Goal: Task Accomplishment & Management: Complete application form

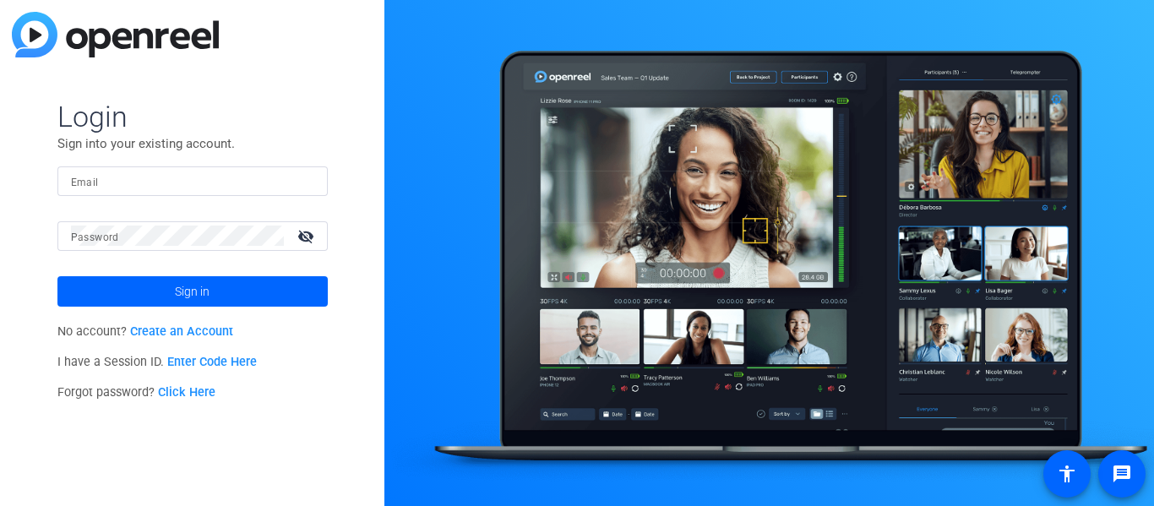
click at [144, 335] on link "Create an Account" at bounding box center [181, 331] width 103 height 14
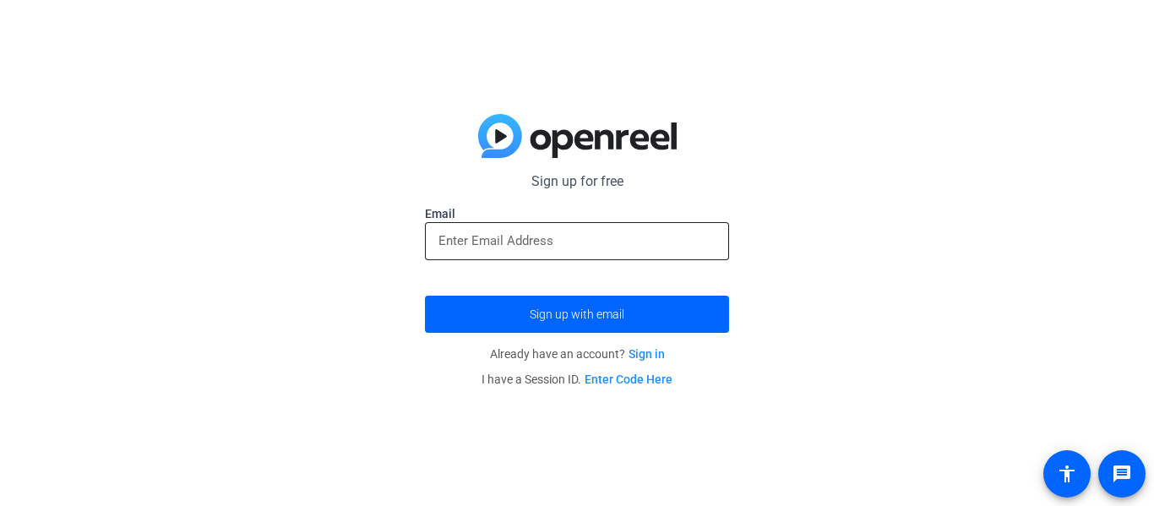
click at [461, 242] on input "email" at bounding box center [577, 241] width 277 height 20
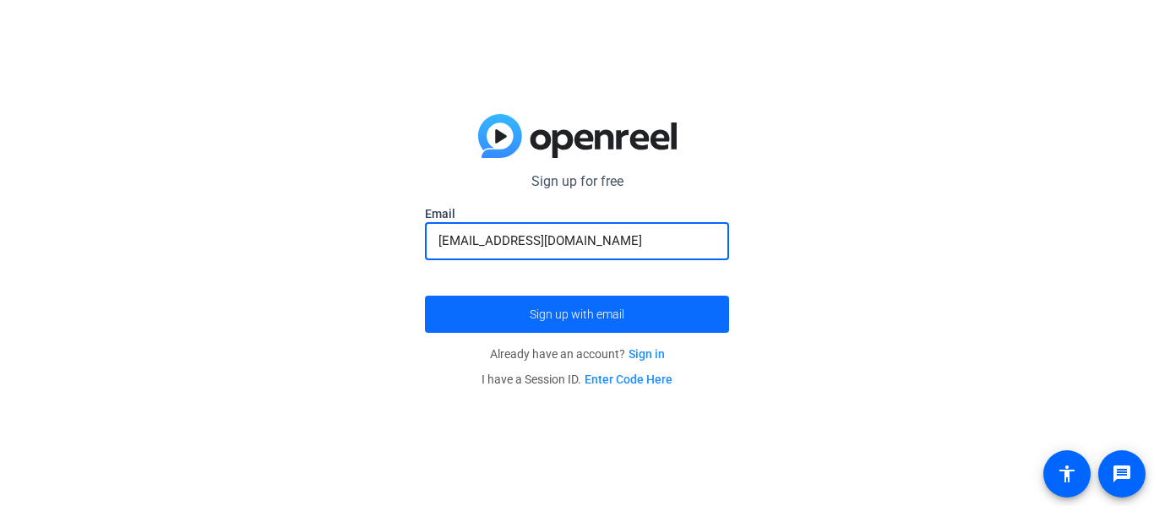
type input "[EMAIL_ADDRESS][DOMAIN_NAME]"
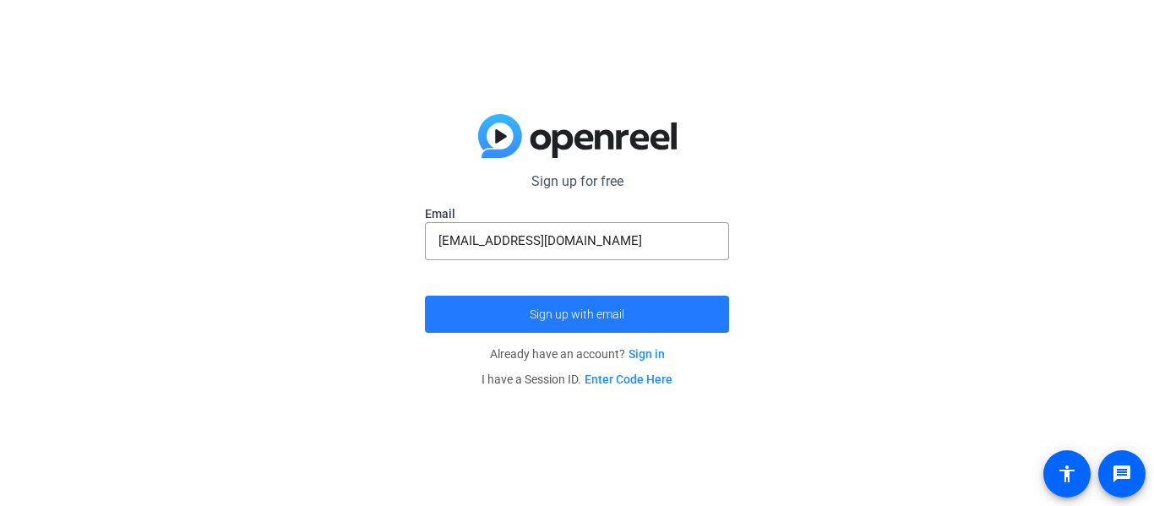
click at [525, 325] on span "submit" at bounding box center [577, 314] width 304 height 41
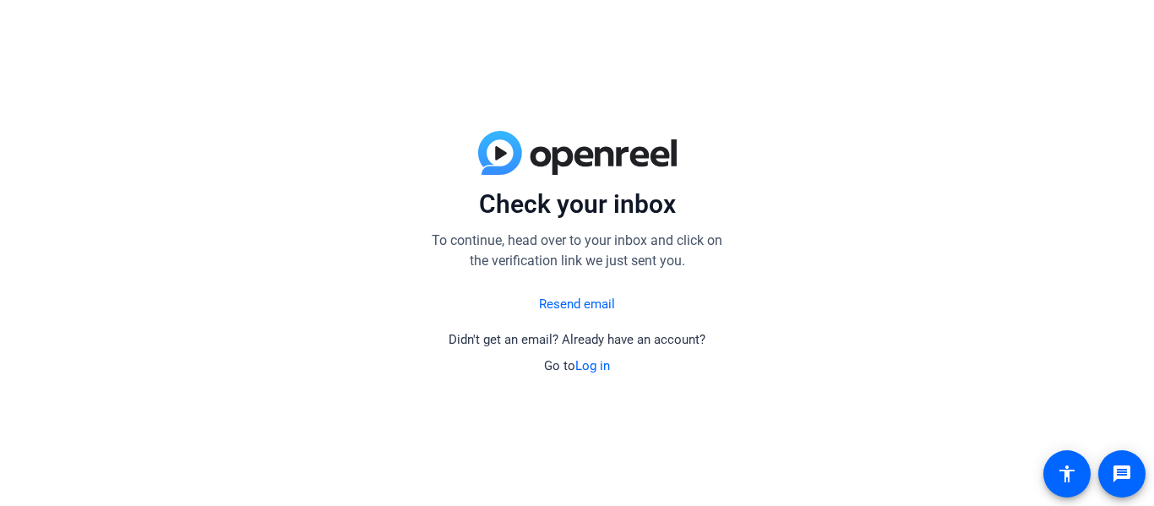
click at [591, 302] on link "Resend email" at bounding box center [577, 304] width 76 height 19
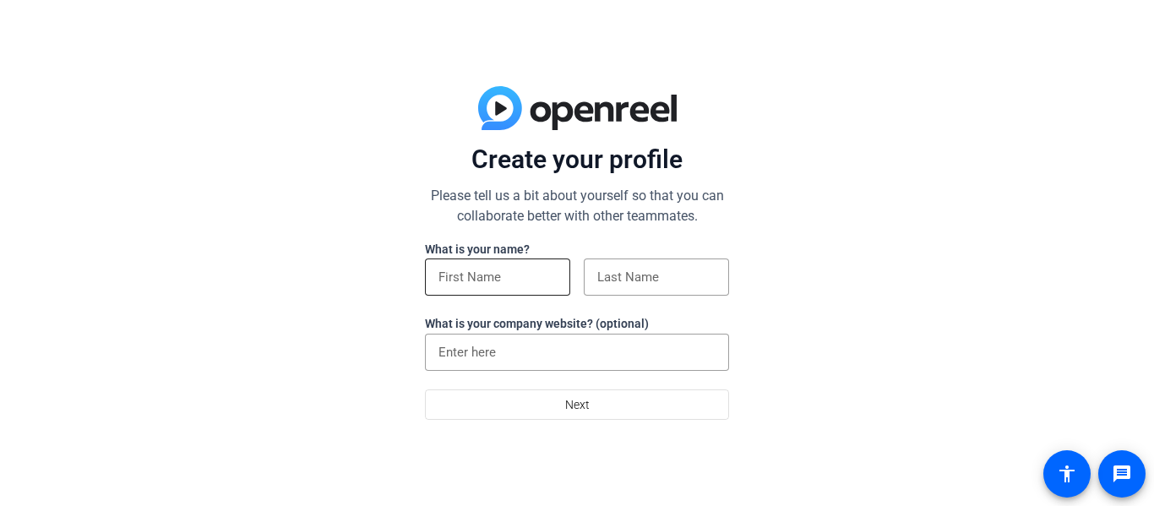
click at [512, 277] on input at bounding box center [498, 277] width 118 height 20
type input "Noa"
click at [596, 290] on div at bounding box center [656, 277] width 145 height 37
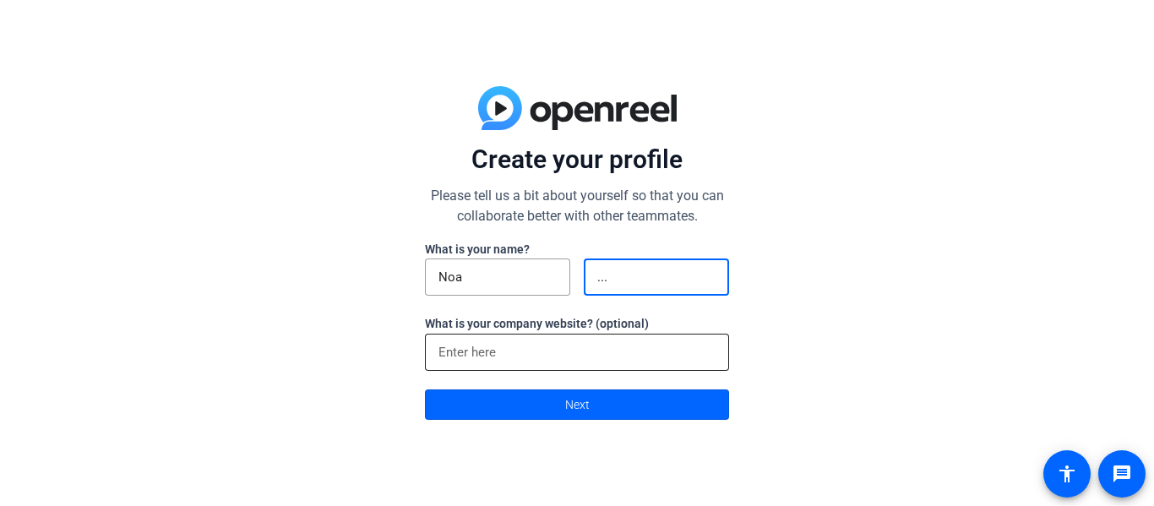
type input "..."
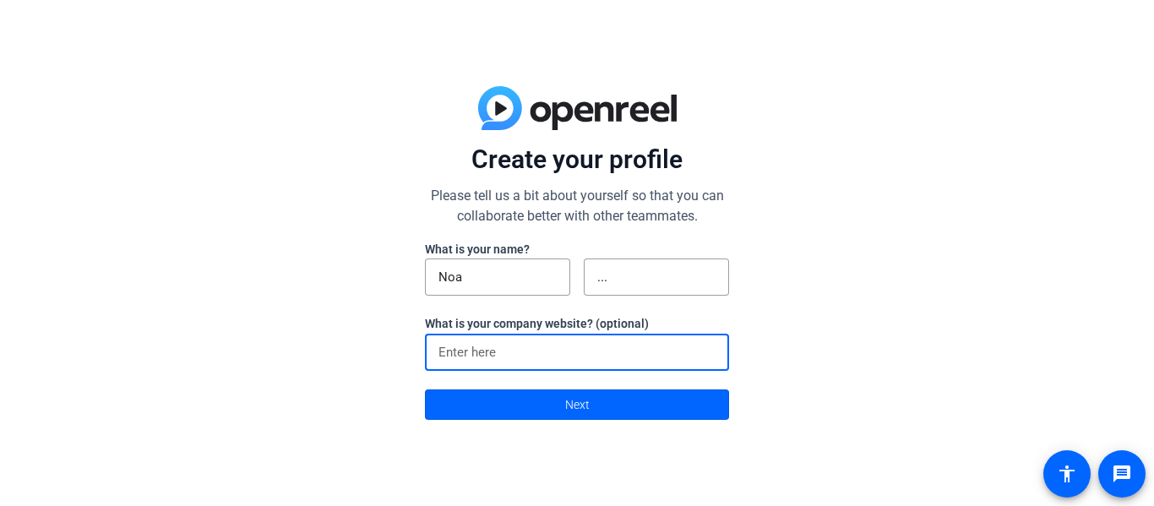
click at [564, 352] on input at bounding box center [577, 352] width 277 height 20
type input "s"
click at [565, 402] on span "Next" at bounding box center [577, 405] width 25 height 32
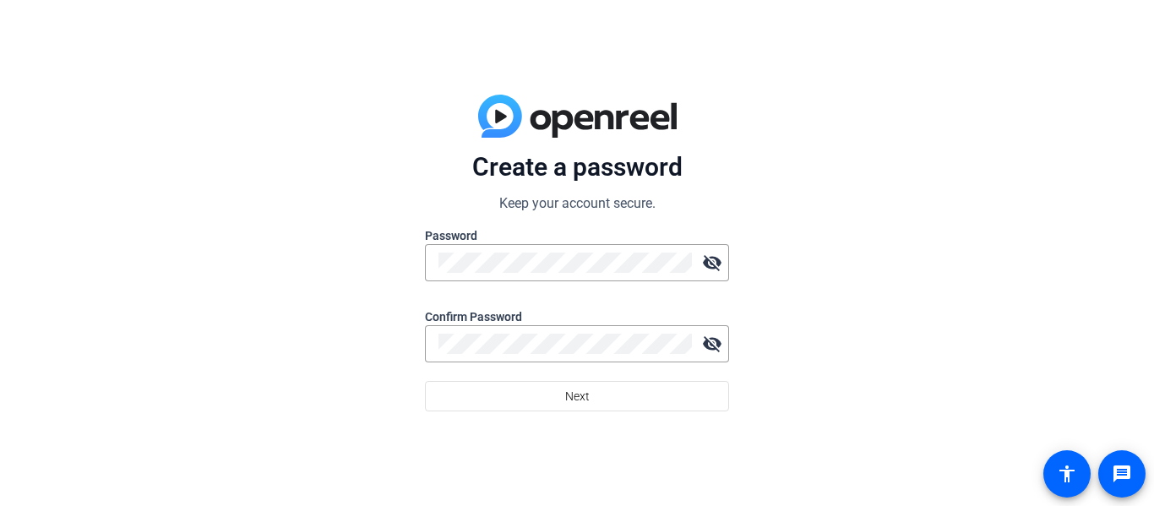
click at [565, 281] on div at bounding box center [577, 290] width 304 height 19
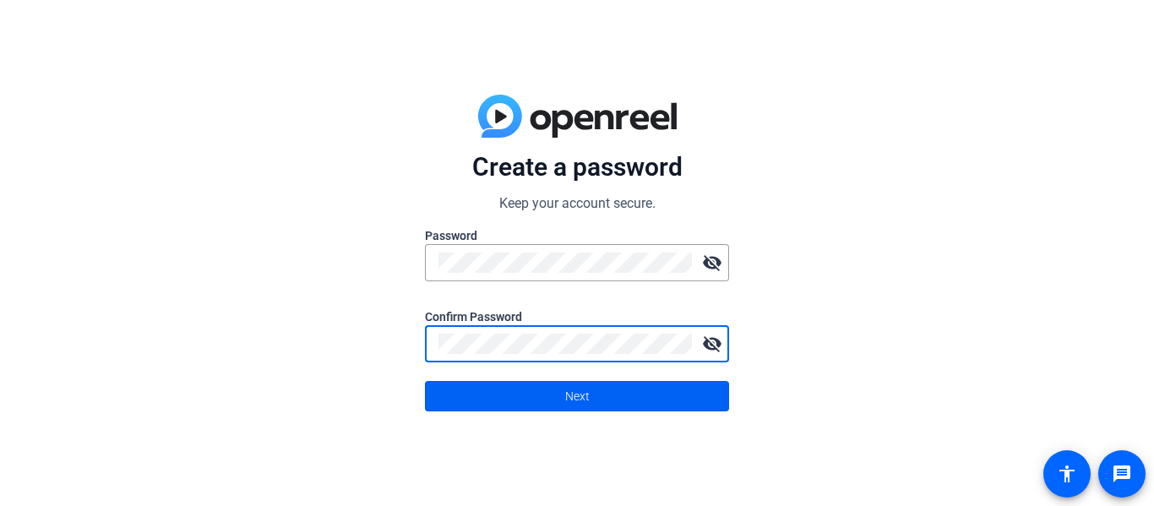
click at [606, 409] on span at bounding box center [577, 396] width 303 height 41
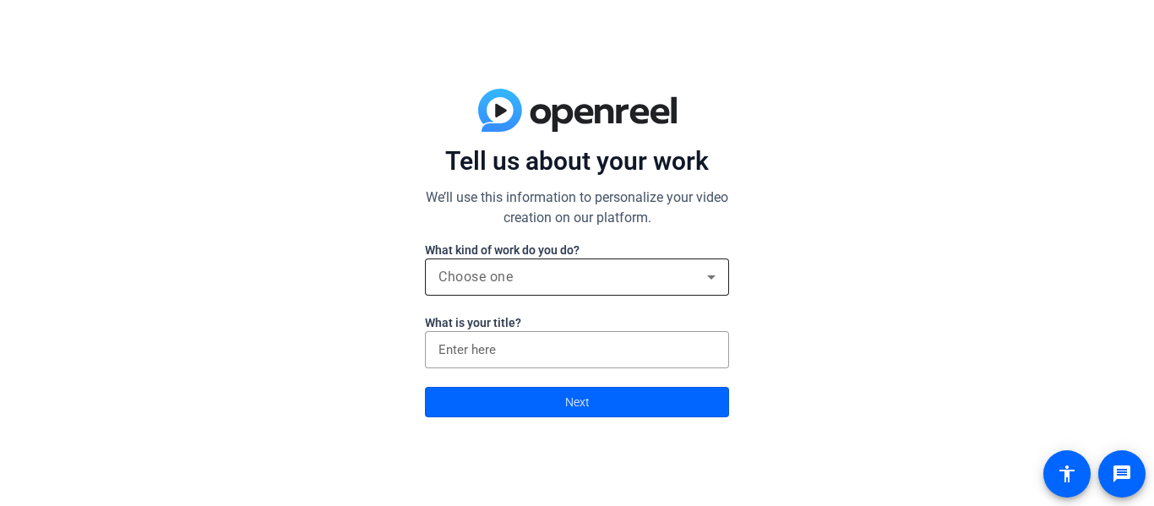
click at [613, 286] on div "Choose one" at bounding box center [573, 277] width 269 height 20
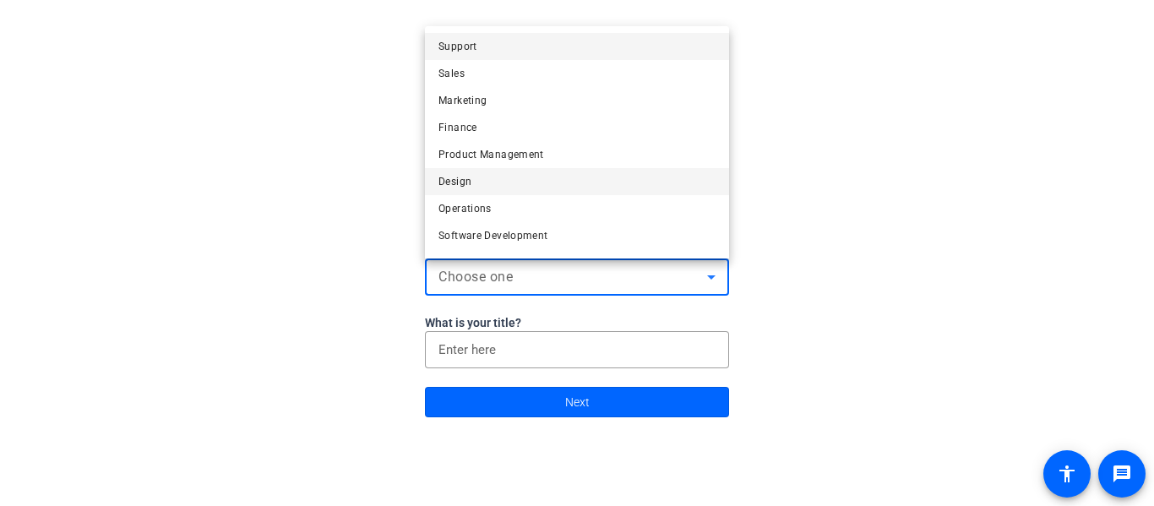
click at [518, 191] on mat-option "Design" at bounding box center [577, 181] width 304 height 27
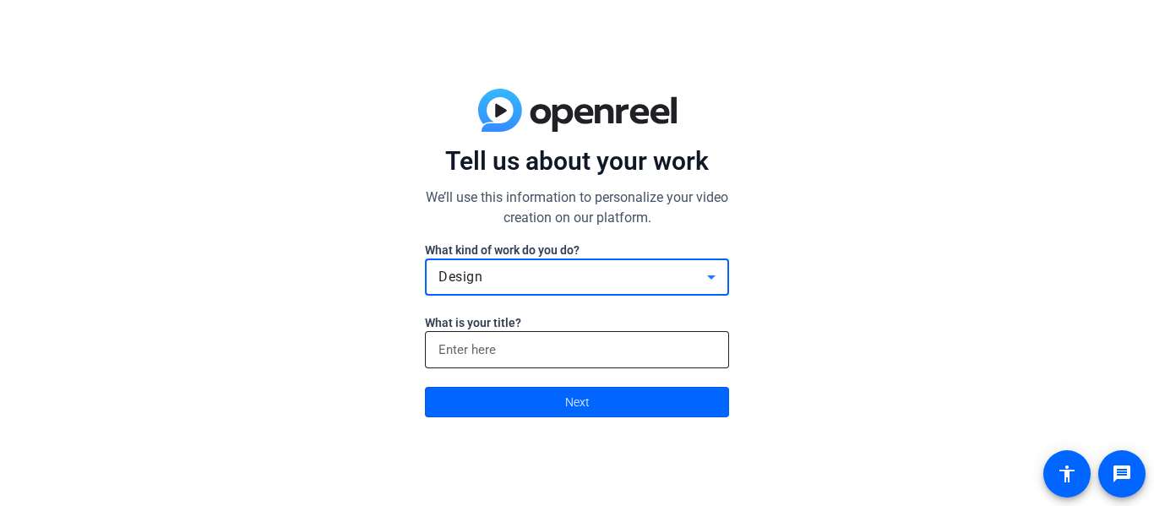
click at [504, 342] on input at bounding box center [577, 350] width 277 height 20
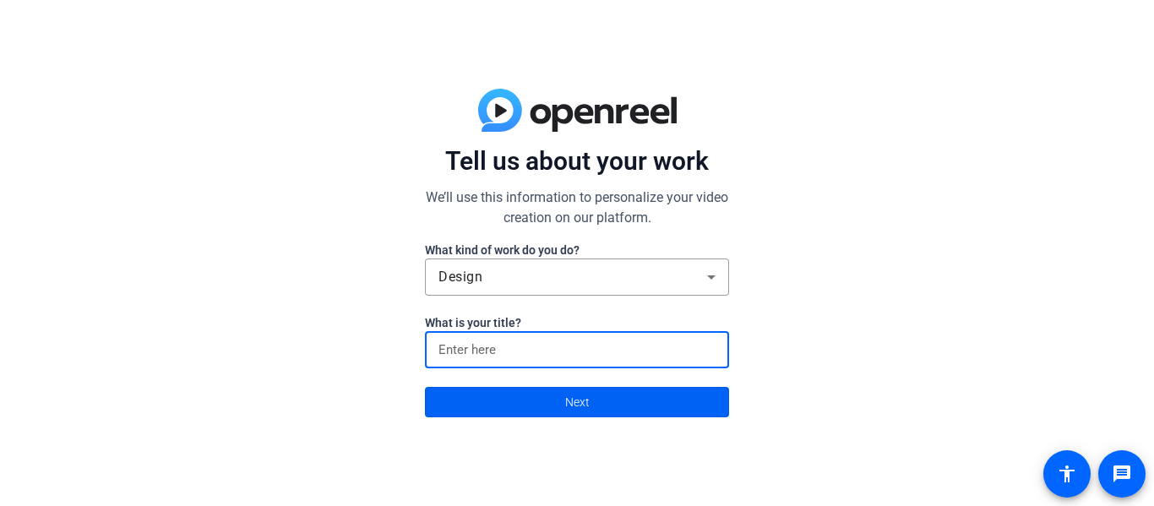
click at [484, 408] on span at bounding box center [577, 402] width 303 height 41
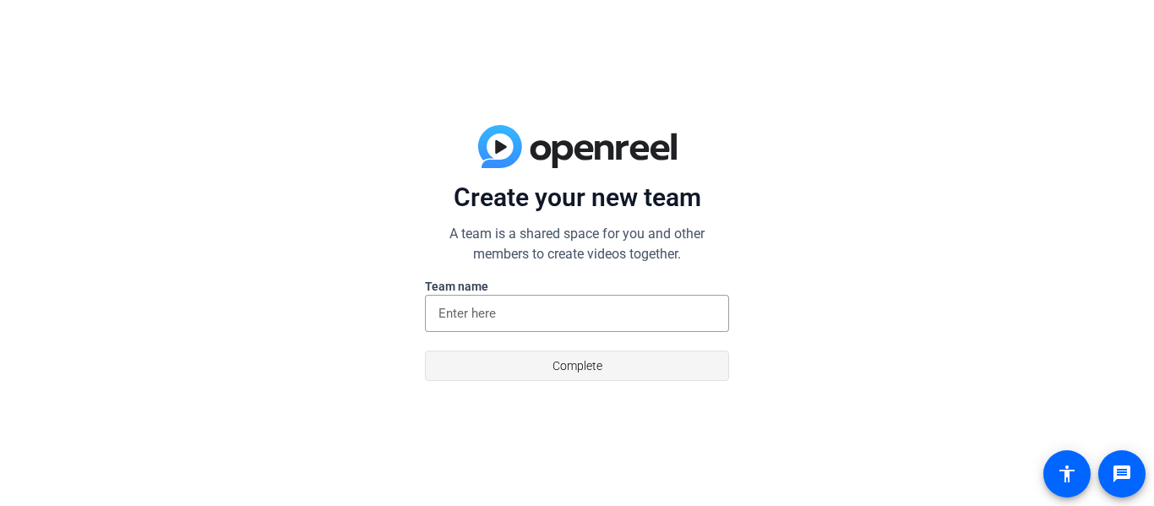
click at [528, 368] on span at bounding box center [577, 366] width 303 height 41
click at [523, 324] on div at bounding box center [577, 313] width 277 height 37
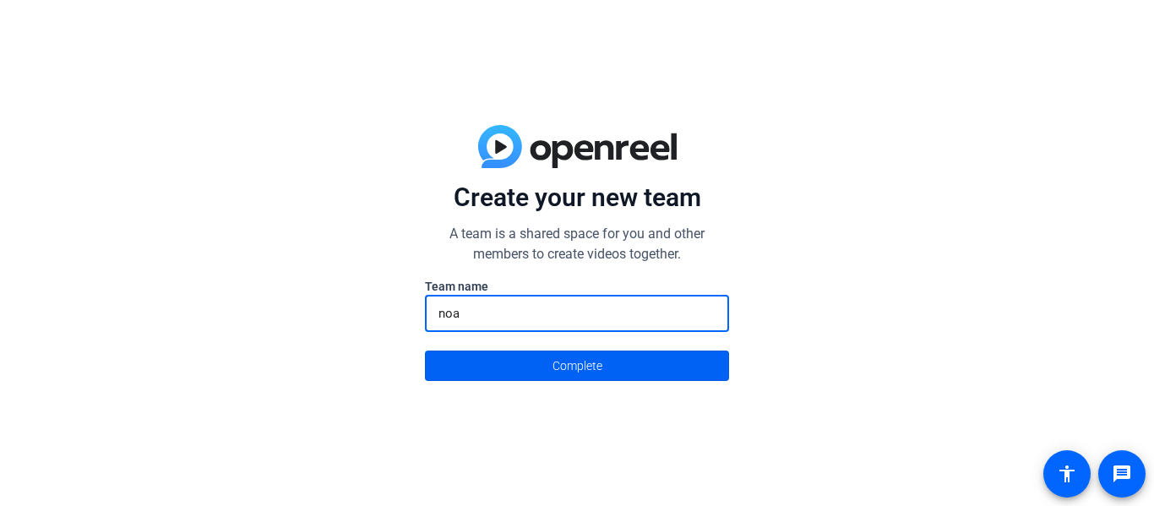
type input "noa"
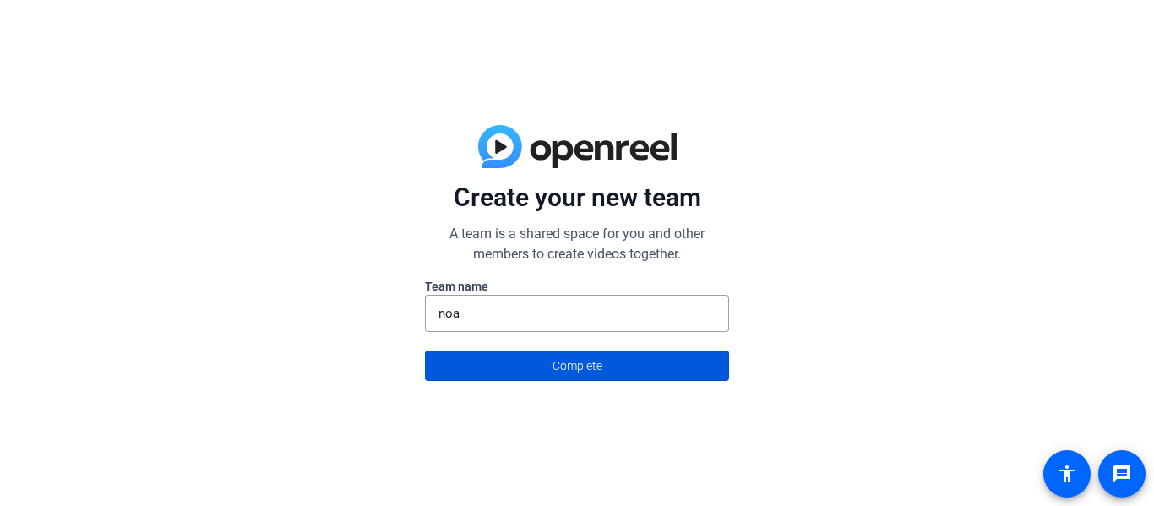
click at [578, 363] on span "Complete" at bounding box center [578, 366] width 50 height 32
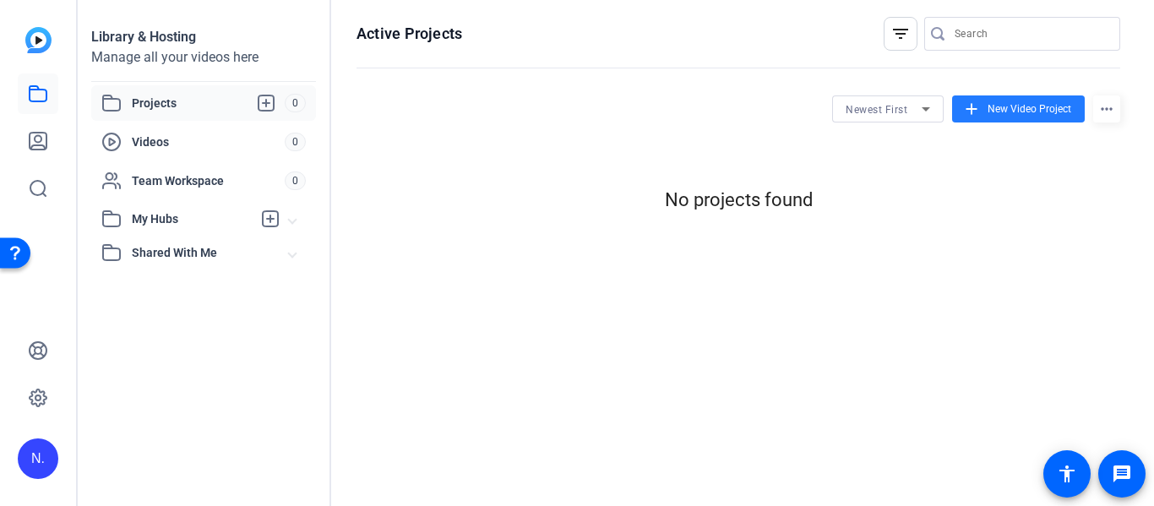
click at [980, 106] on mat-icon "add" at bounding box center [971, 109] width 19 height 19
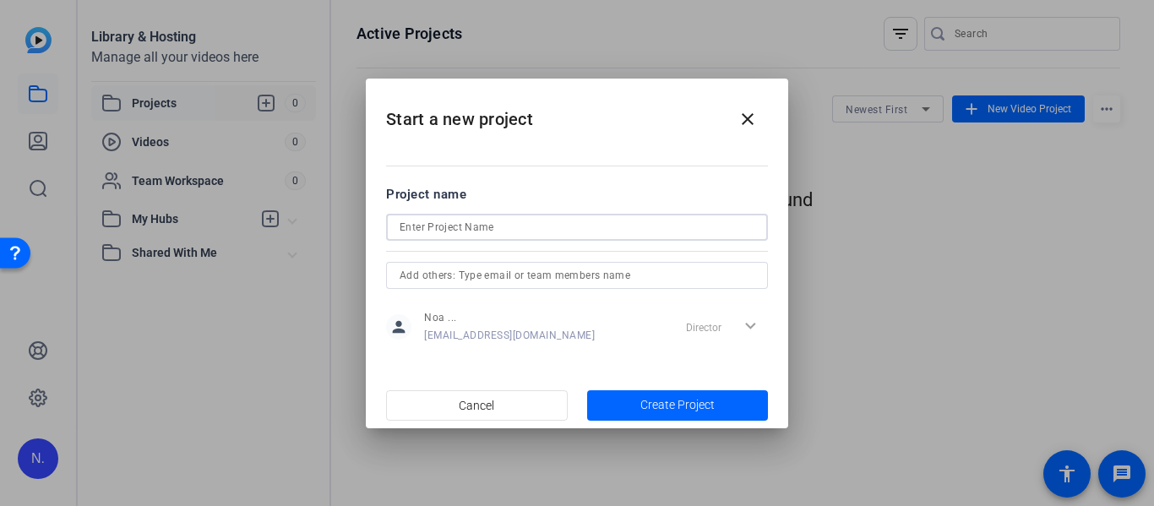
click at [622, 232] on input at bounding box center [577, 227] width 355 height 20
type input "Video food critique"
click at [668, 292] on div at bounding box center [577, 298] width 382 height 19
click at [649, 277] on input "text" at bounding box center [577, 275] width 355 height 20
click at [659, 404] on span "Create Project" at bounding box center [678, 405] width 74 height 18
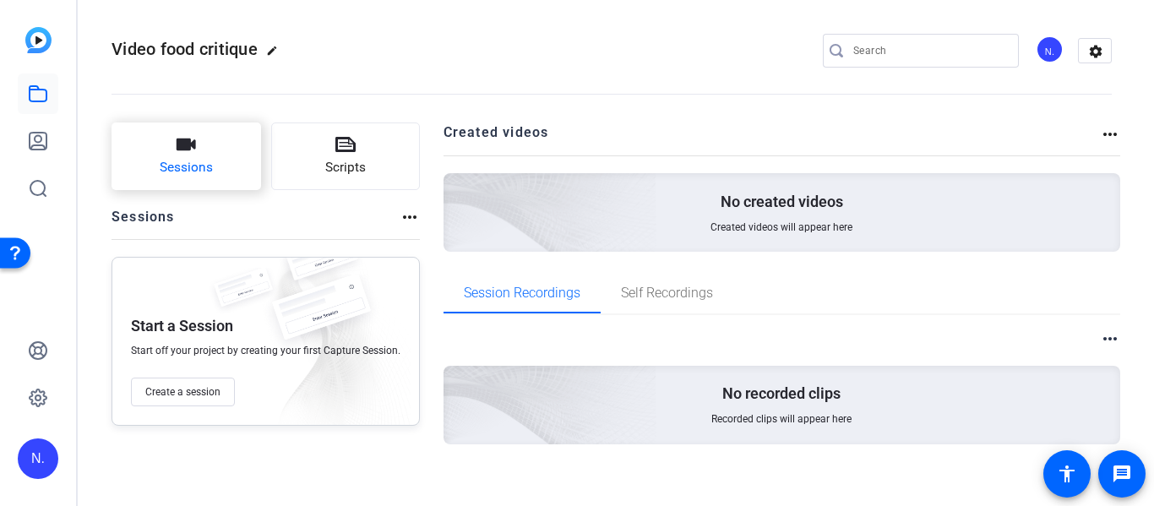
click at [181, 150] on icon "button" at bounding box center [186, 145] width 19 height 12
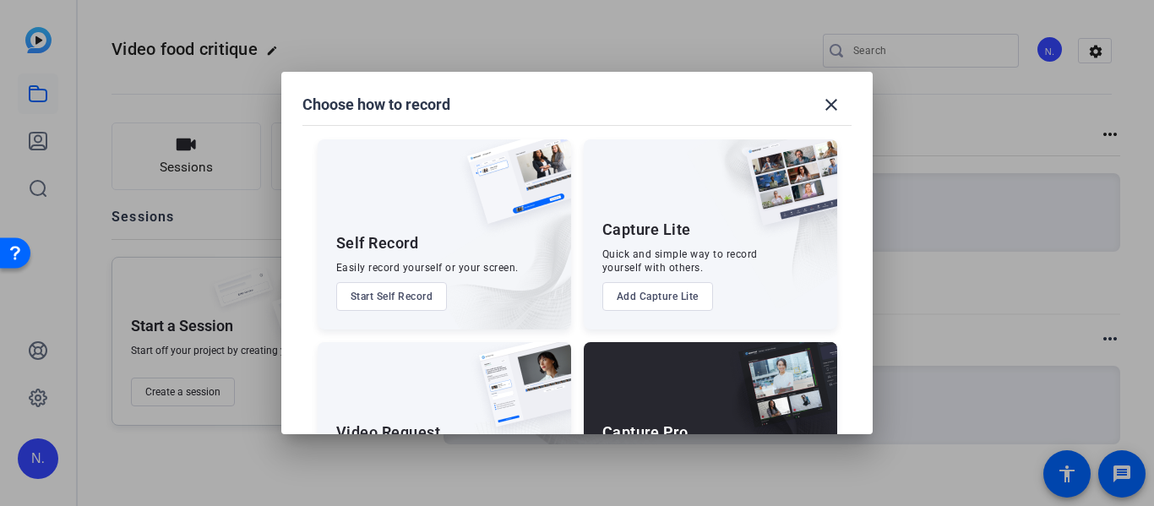
click at [445, 297] on button "Start Self Record" at bounding box center [392, 296] width 112 height 29
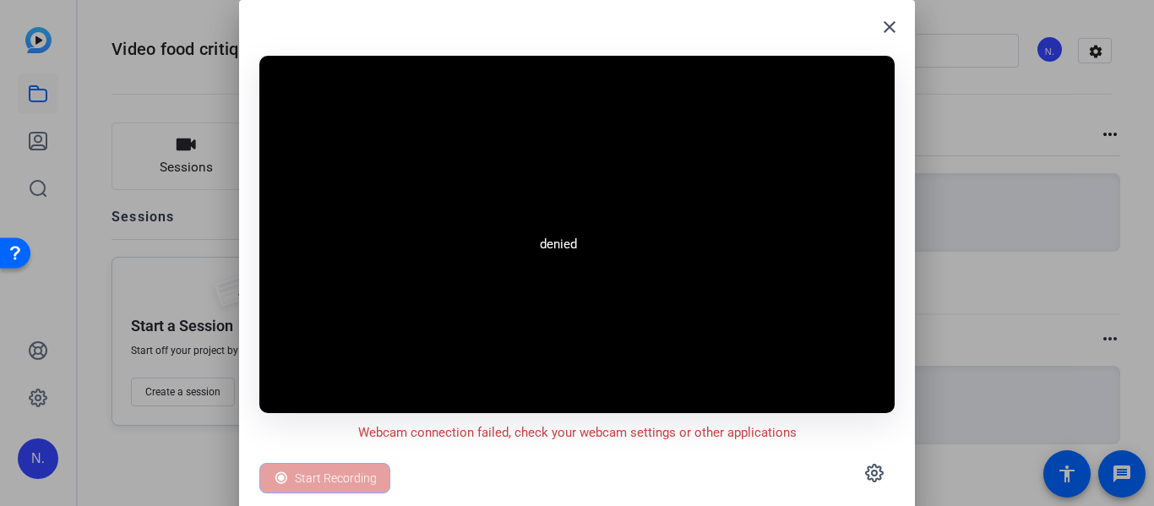
click at [577, 197] on video at bounding box center [576, 234] width 635 height 357
click at [886, 30] on mat-icon "close" at bounding box center [890, 27] width 20 height 20
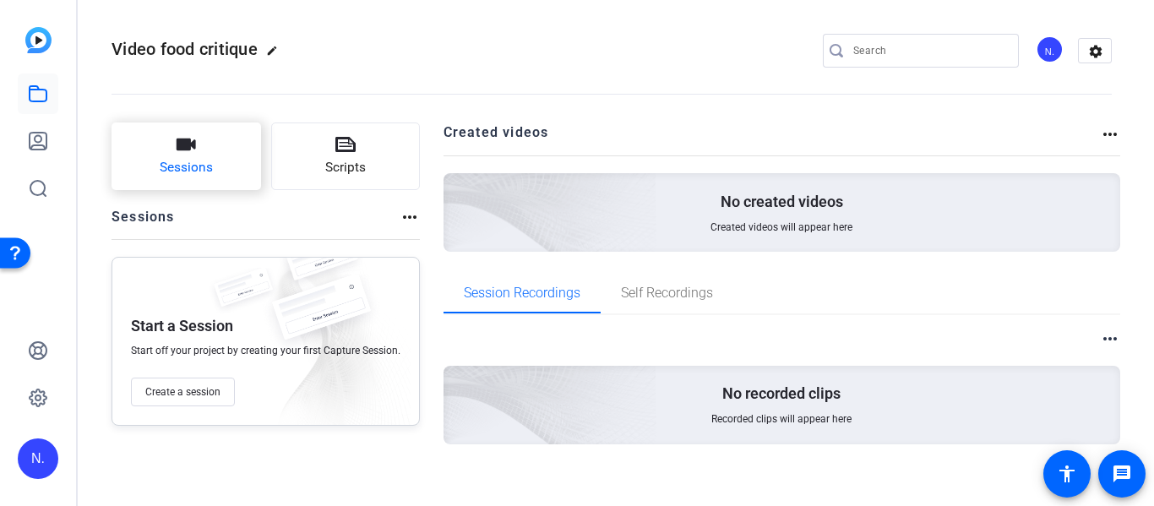
click at [161, 168] on span "Sessions" at bounding box center [186, 167] width 53 height 19
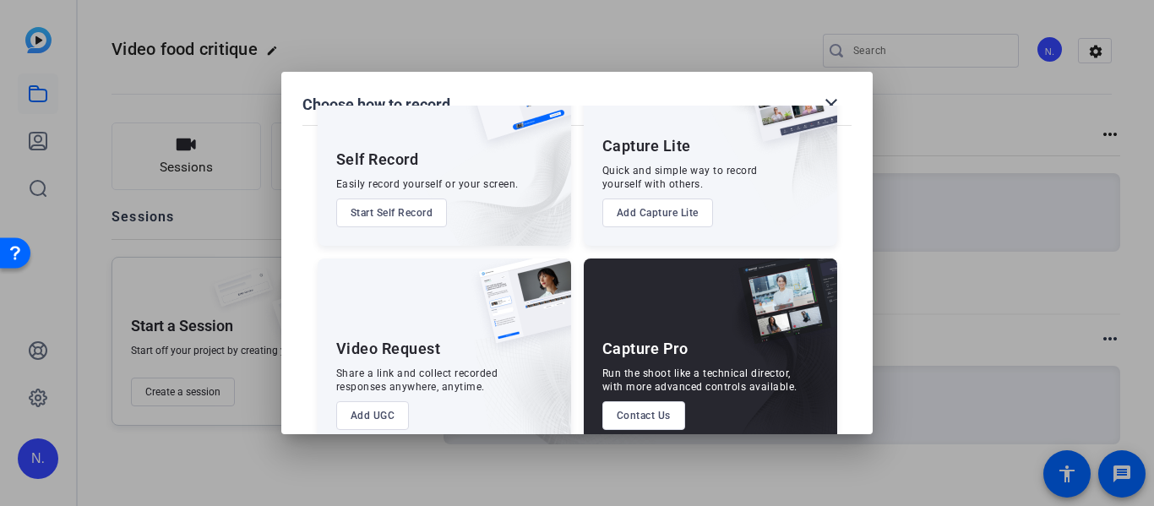
scroll to position [76, 0]
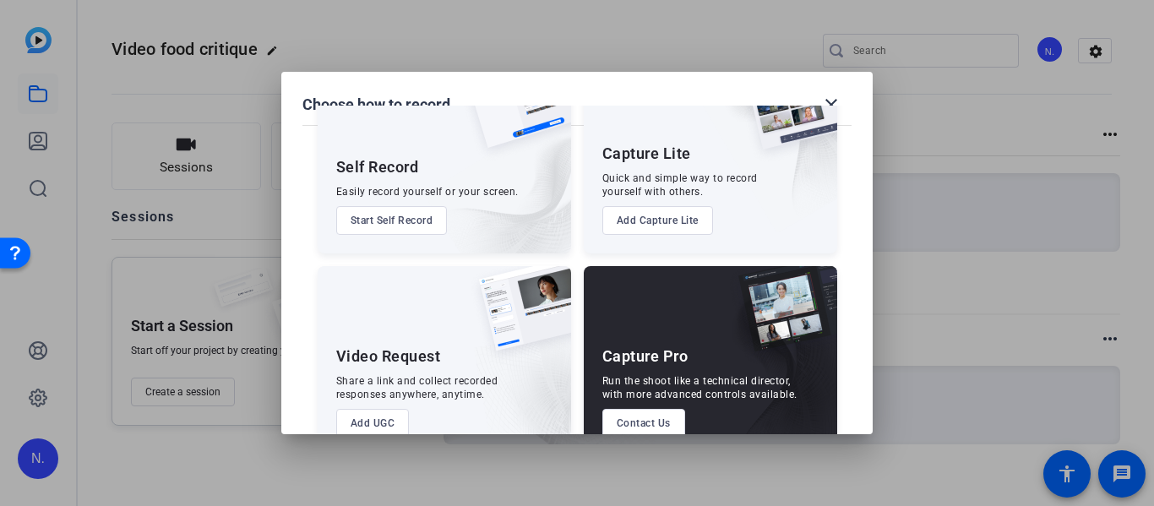
click at [423, 226] on button "Start Self Record" at bounding box center [392, 220] width 112 height 29
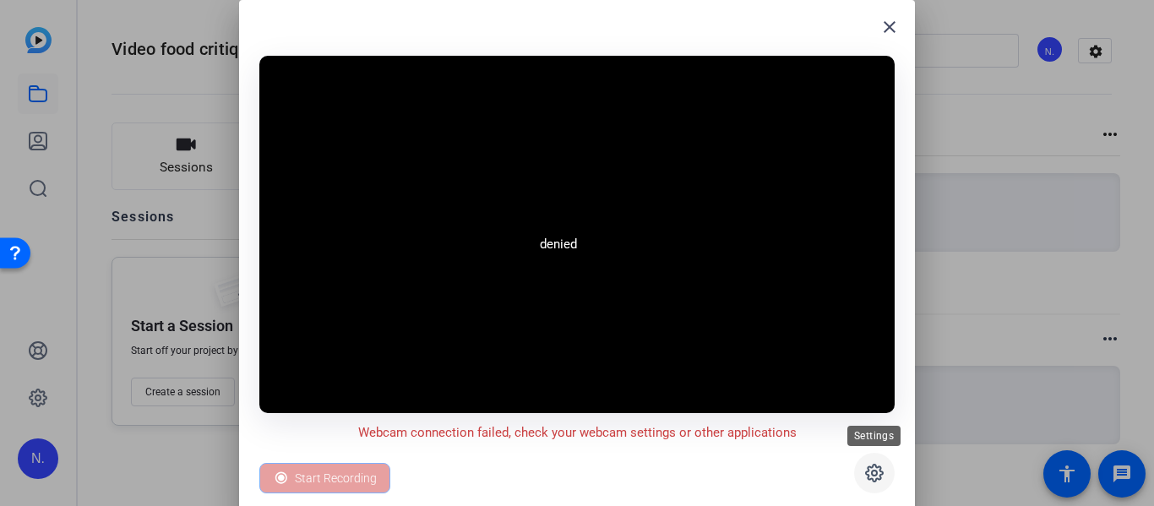
click at [875, 488] on span at bounding box center [874, 473] width 41 height 41
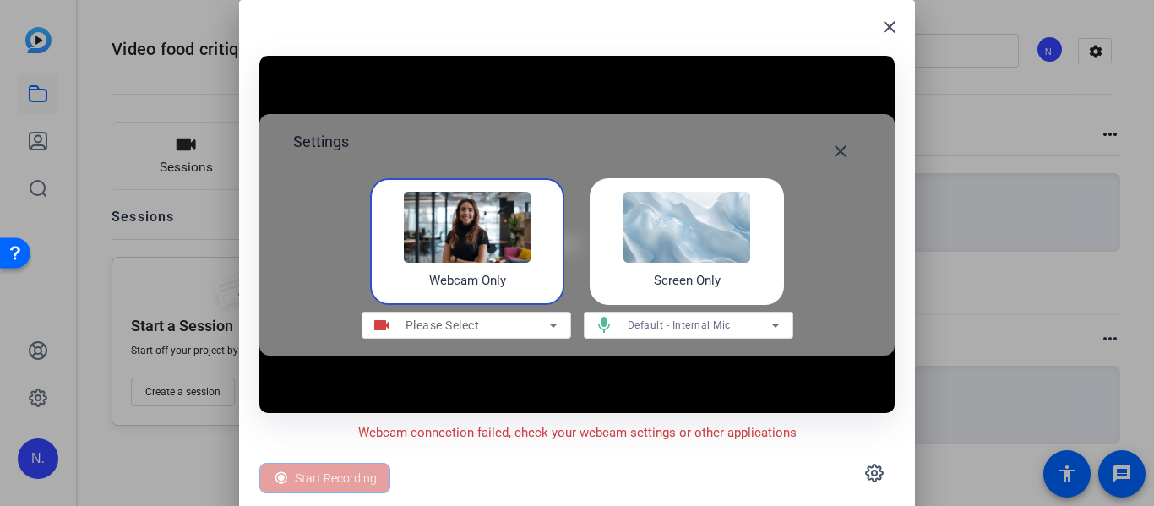
click at [489, 286] on h4 "Webcam Only" at bounding box center [467, 280] width 77 height 19
click at [506, 327] on div "Please Select" at bounding box center [478, 325] width 144 height 20
click at [424, 334] on div "Please Select" at bounding box center [478, 325] width 144 height 20
click at [427, 333] on div "Please Select" at bounding box center [478, 325] width 144 height 20
click at [386, 317] on mat-icon "videocam" at bounding box center [382, 325] width 41 height 20
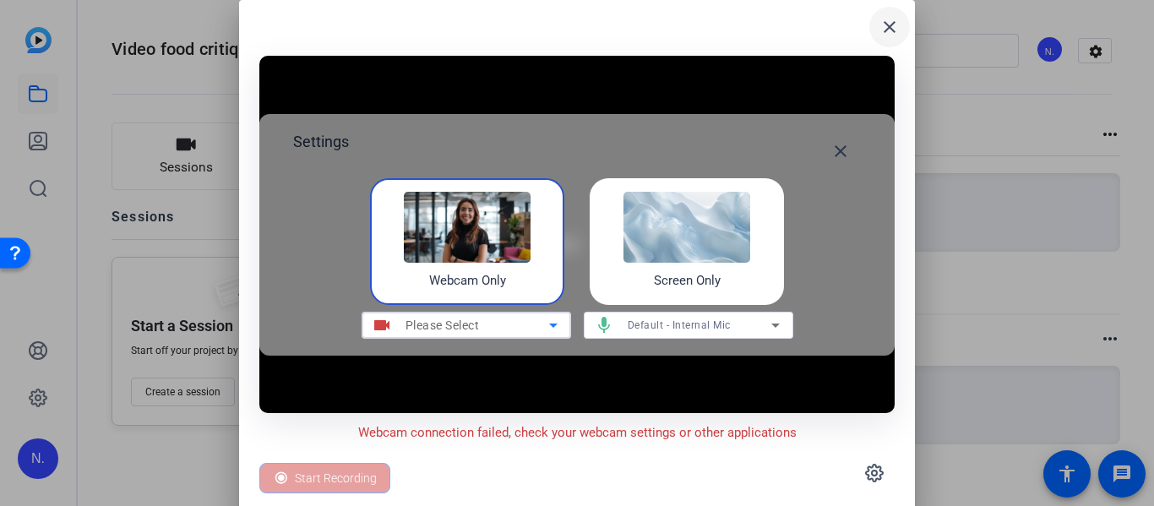
click at [892, 30] on mat-icon "close" at bounding box center [890, 27] width 20 height 20
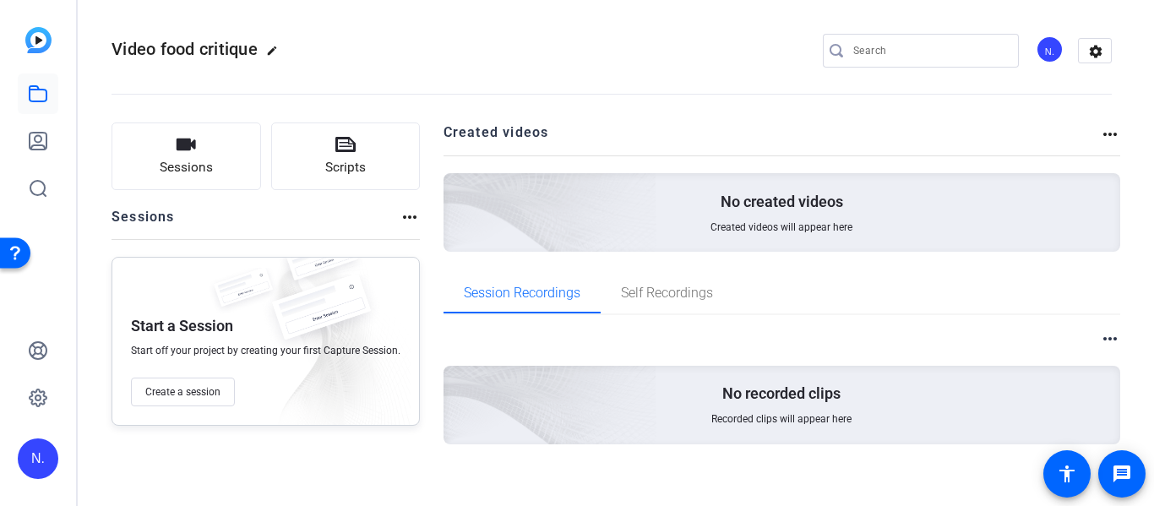
click at [189, 195] on div "Sessions Scripts Sessions more_horiz Start a Session Start off your project by …" at bounding box center [266, 311] width 308 height 376
click at [174, 156] on button "Sessions" at bounding box center [187, 157] width 150 height 68
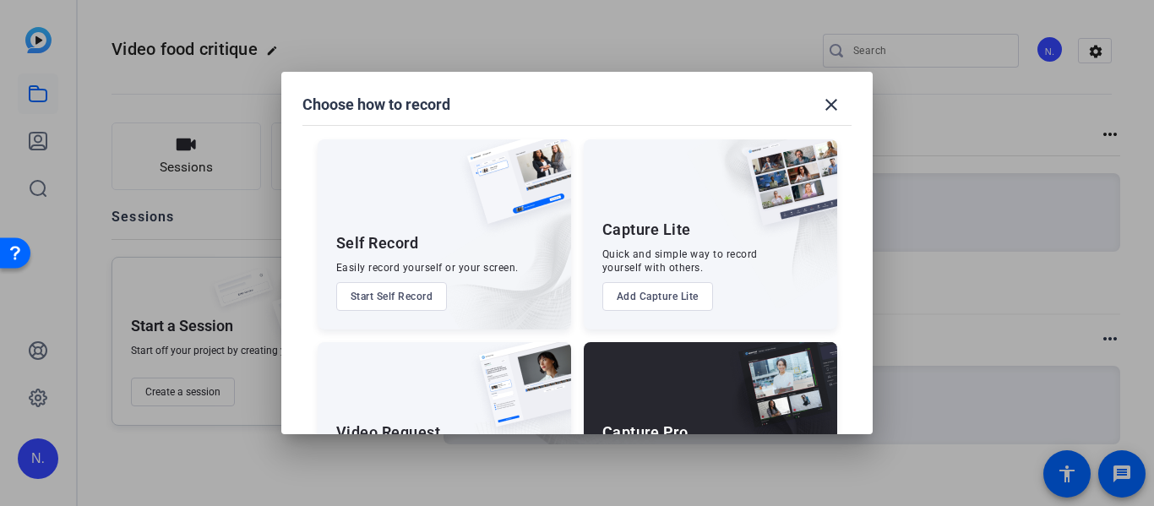
click at [404, 297] on button "Start Self Record" at bounding box center [392, 296] width 112 height 29
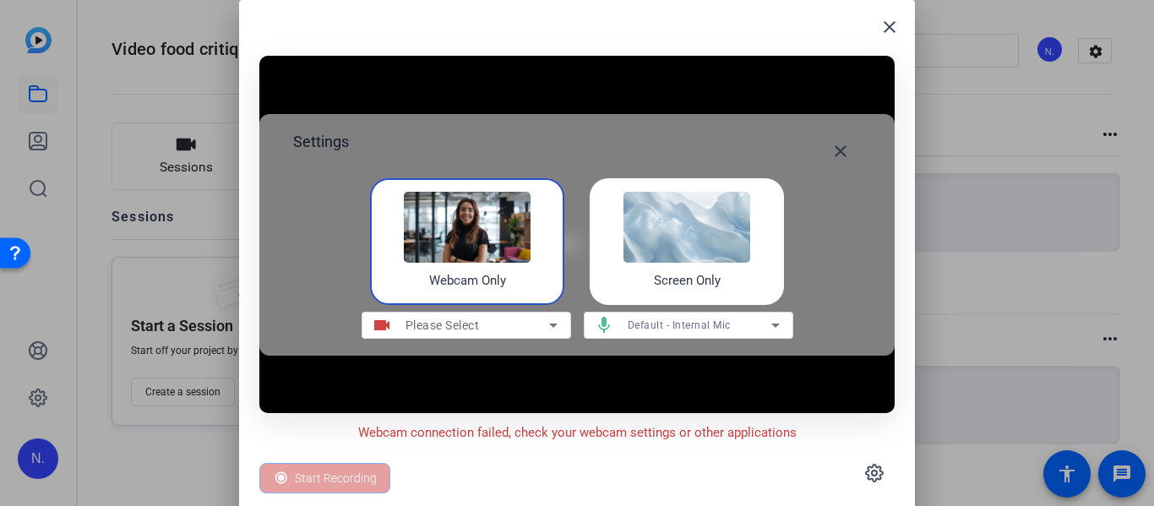
click at [417, 290] on div "Webcam Only" at bounding box center [467, 241] width 194 height 127
click at [824, 154] on span at bounding box center [840, 151] width 41 height 41
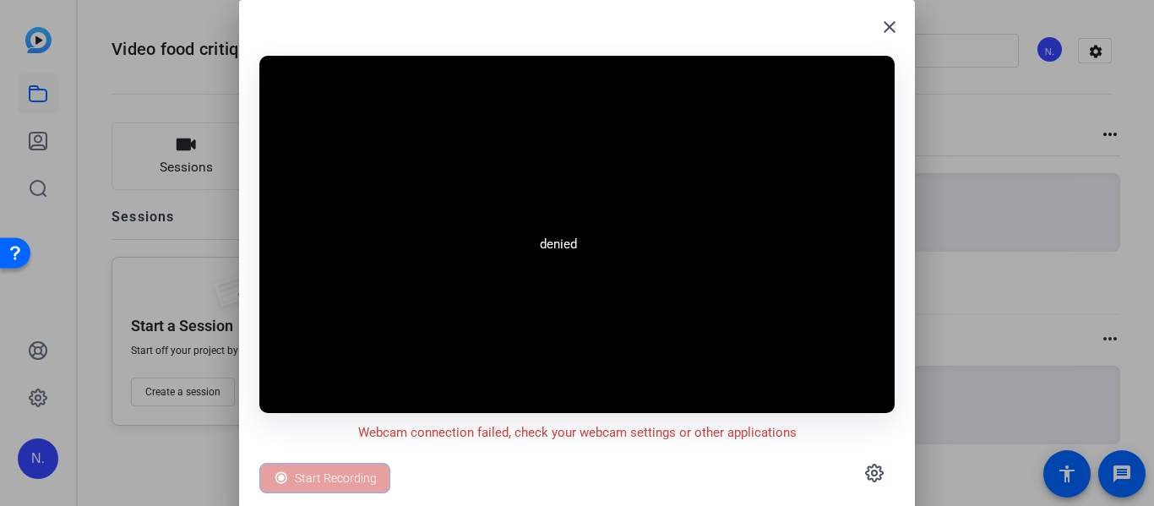
click at [324, 488] on div "Start Recording" at bounding box center [324, 478] width 131 height 30
click at [319, 463] on div "Start Recording" at bounding box center [324, 478] width 131 height 30
click at [899, 27] on mat-icon "close" at bounding box center [890, 27] width 20 height 20
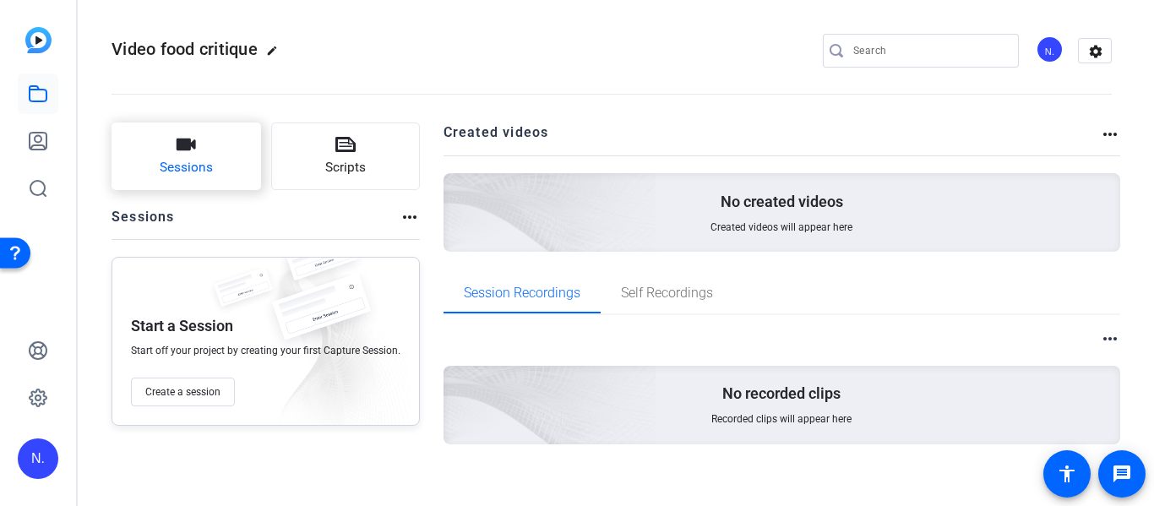
click at [194, 141] on icon "button" at bounding box center [186, 144] width 20 height 20
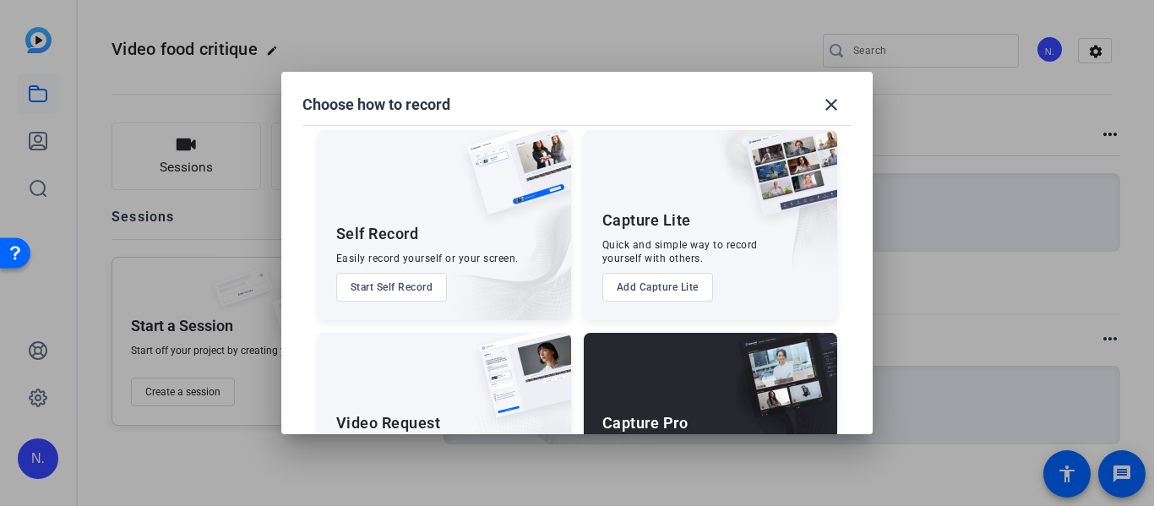
scroll to position [11, 0]
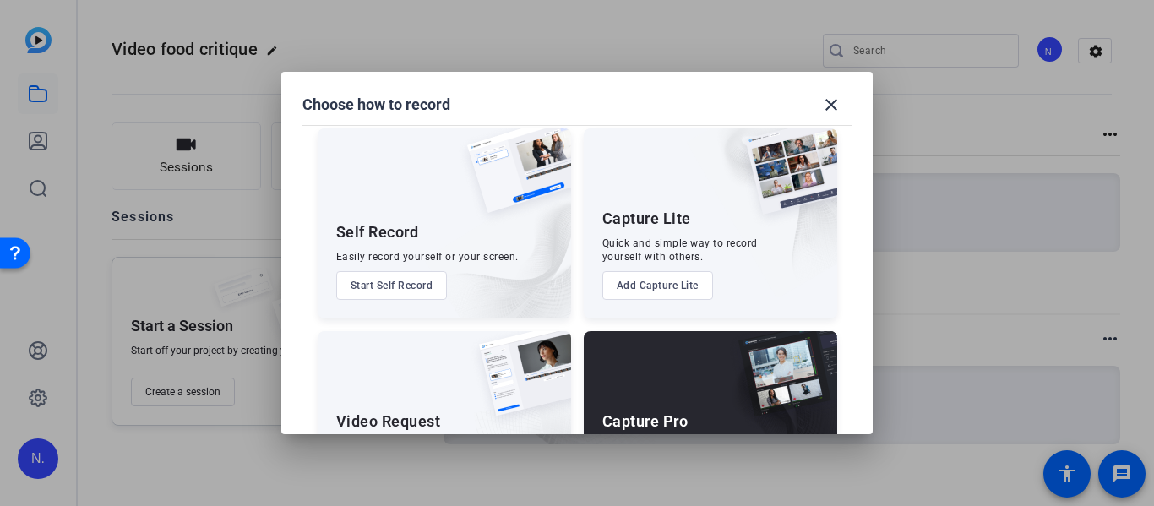
click at [643, 292] on button "Add Capture Lite" at bounding box center [657, 285] width 111 height 29
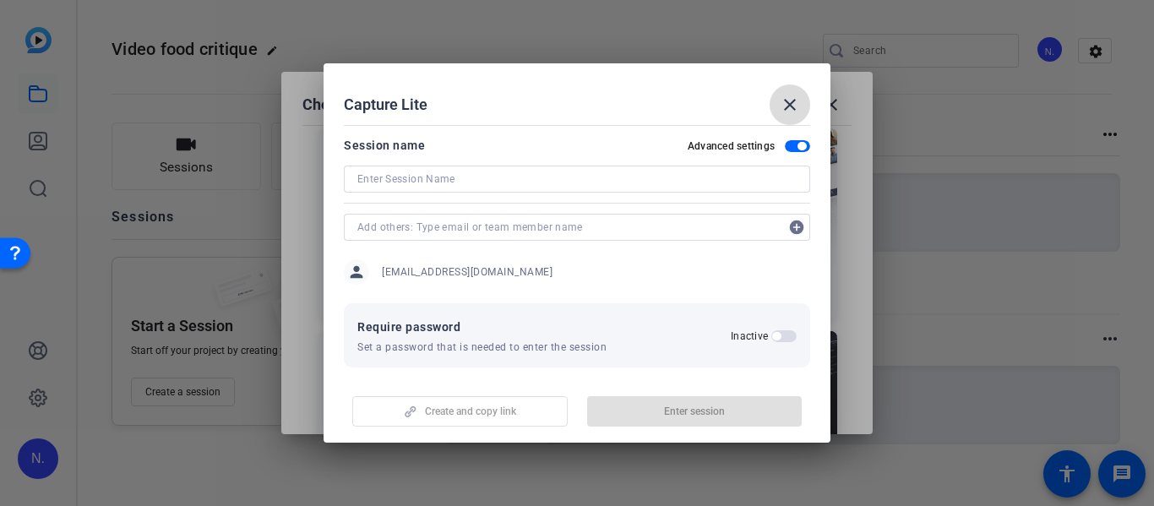
click at [793, 100] on mat-icon "close" at bounding box center [790, 105] width 20 height 20
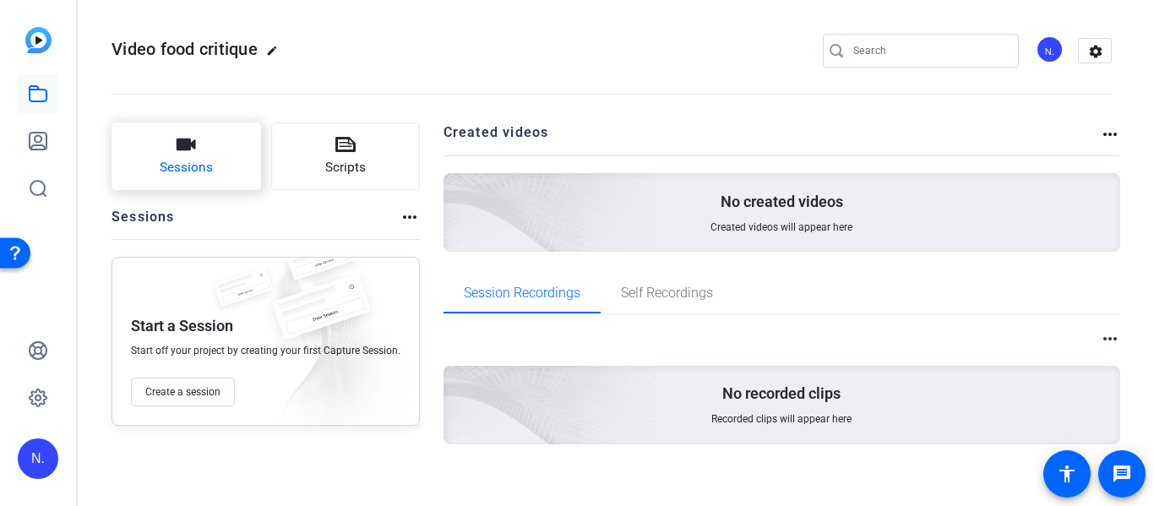
click at [130, 147] on button "Sessions" at bounding box center [187, 157] width 150 height 68
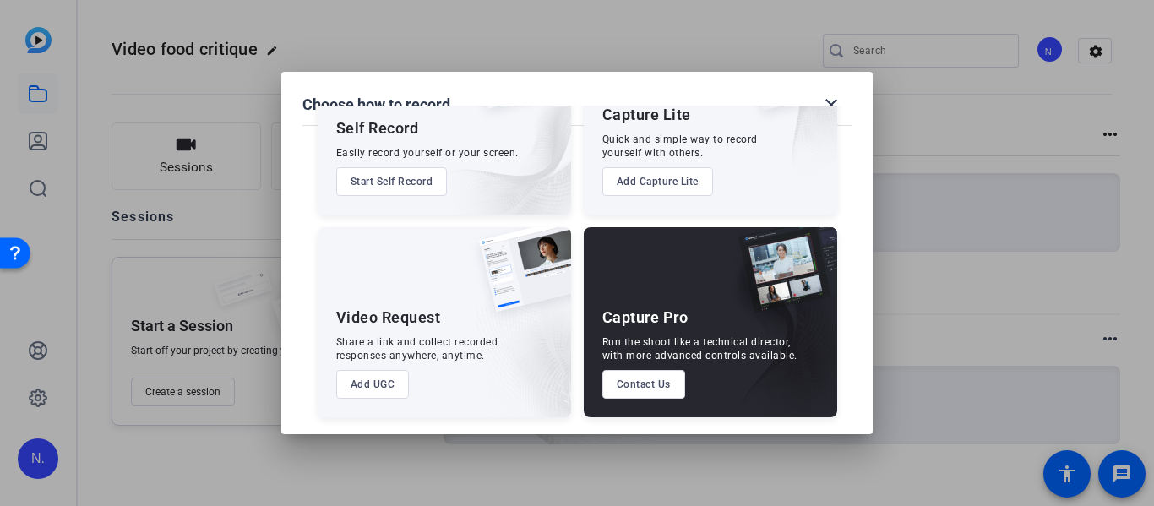
scroll to position [112, 0]
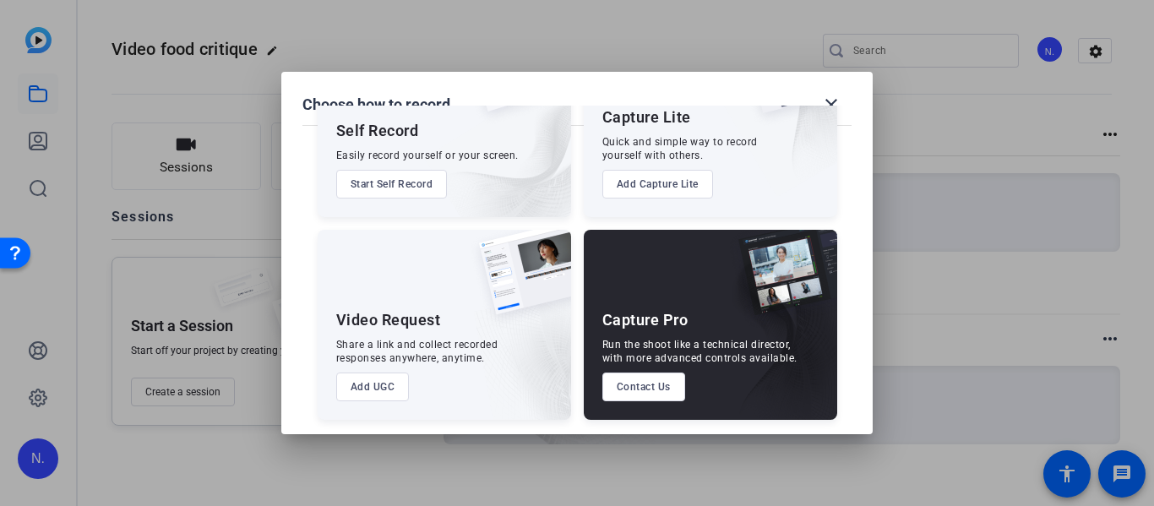
click at [644, 386] on button "Contact Us" at bounding box center [643, 387] width 83 height 29
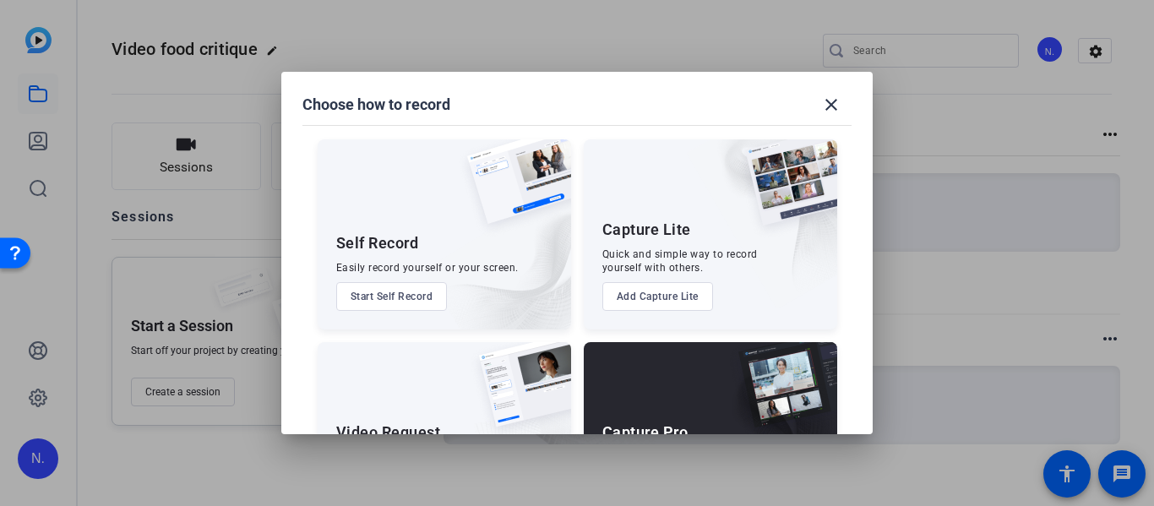
scroll to position [2, 0]
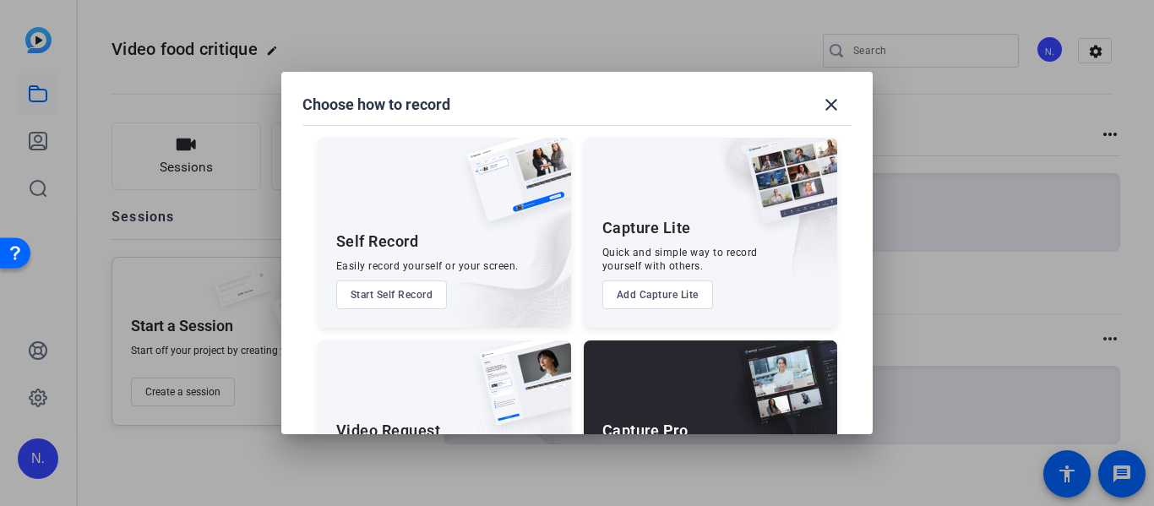
click at [363, 297] on button "Start Self Record" at bounding box center [392, 295] width 112 height 29
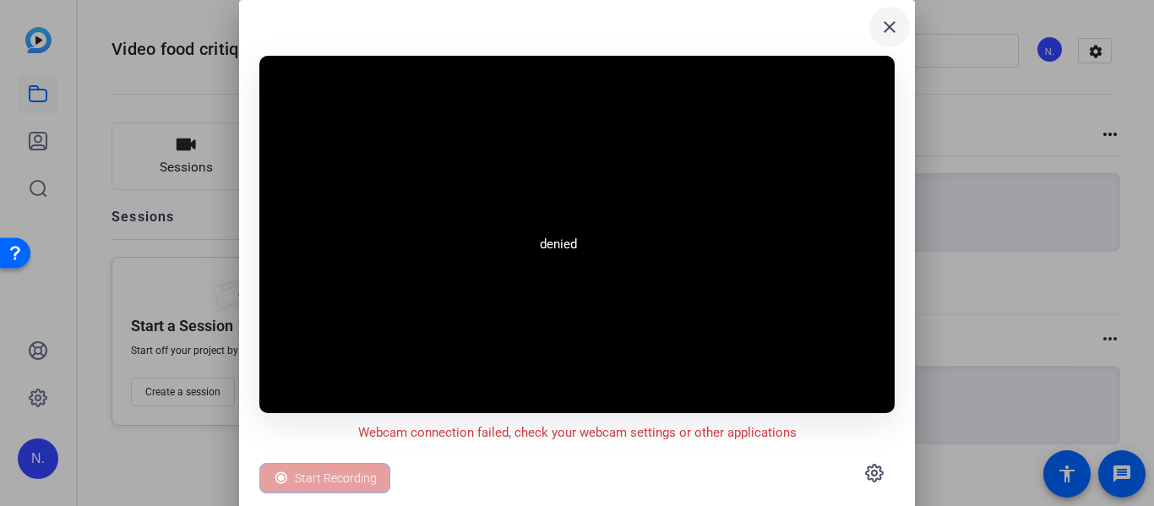
click at [900, 25] on span at bounding box center [889, 27] width 41 height 41
